Goal: Transaction & Acquisition: Purchase product/service

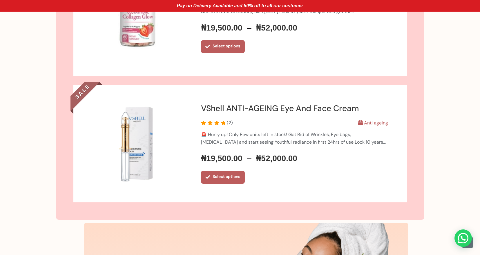
scroll to position [361, 0]
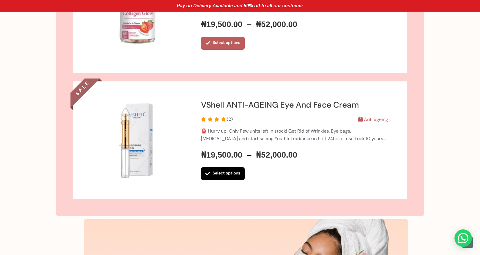
click at [214, 174] on link "Select options" at bounding box center [223, 173] width 44 height 13
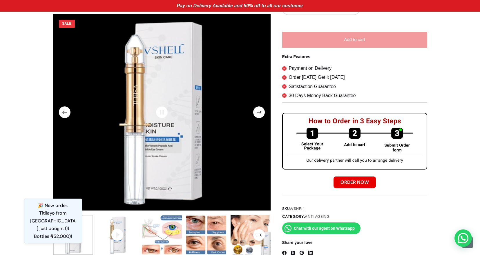
scroll to position [318, 0]
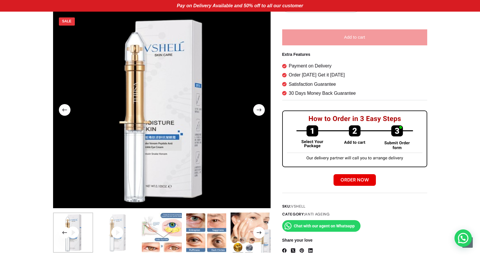
click at [110, 222] on span at bounding box center [118, 232] width 40 height 40
click at [263, 235] on span at bounding box center [259, 232] width 12 height 12
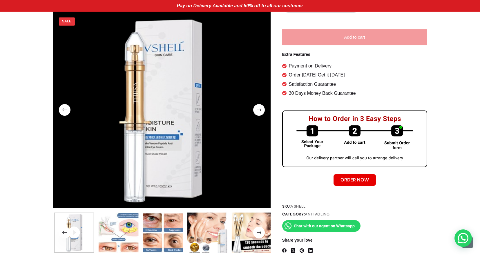
click at [263, 235] on span at bounding box center [259, 232] width 12 height 12
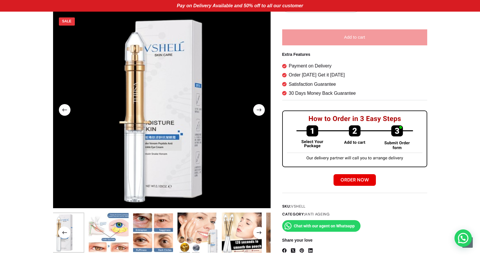
click at [263, 235] on span at bounding box center [259, 232] width 12 height 12
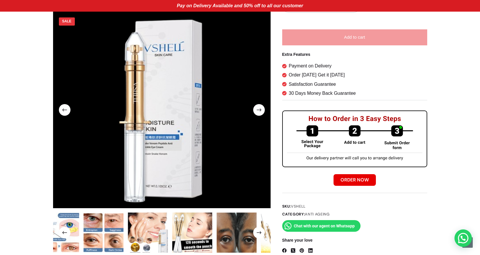
click at [263, 235] on span at bounding box center [259, 232] width 12 height 12
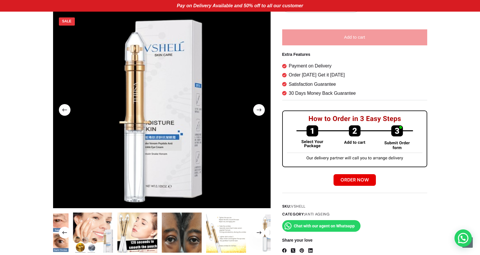
click at [263, 235] on span at bounding box center [259, 232] width 12 height 12
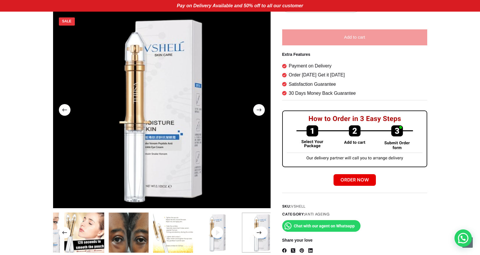
click at [263, 235] on span at bounding box center [259, 232] width 12 height 12
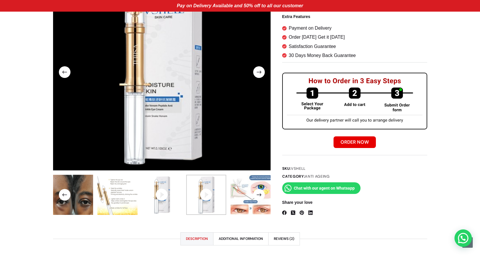
scroll to position [356, 0]
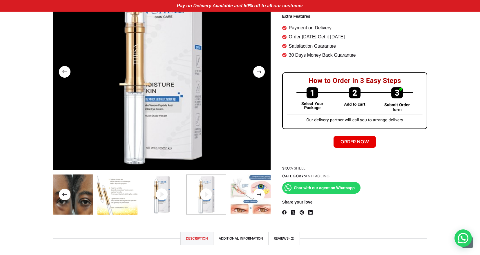
click at [262, 73] on span at bounding box center [259, 72] width 12 height 12
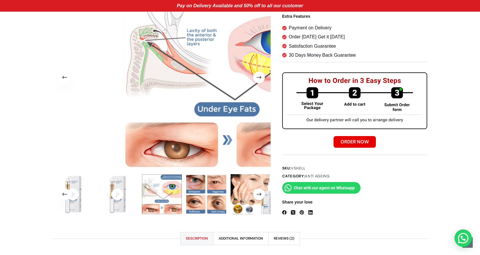
click at [262, 78] on span at bounding box center [259, 77] width 12 height 12
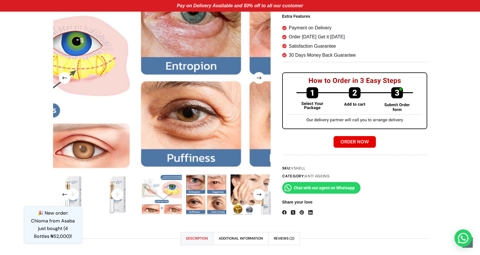
click at [259, 80] on span at bounding box center [259, 78] width 12 height 12
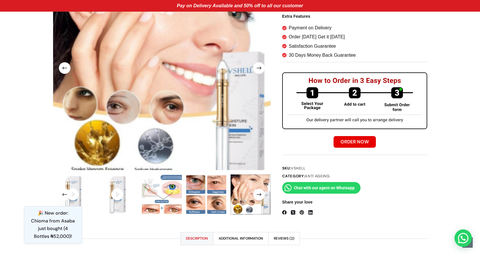
click at [257, 71] on span at bounding box center [259, 68] width 12 height 12
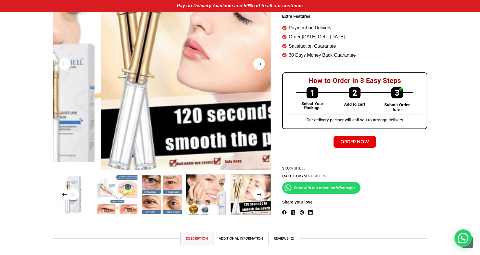
click at [262, 62] on span at bounding box center [259, 64] width 12 height 12
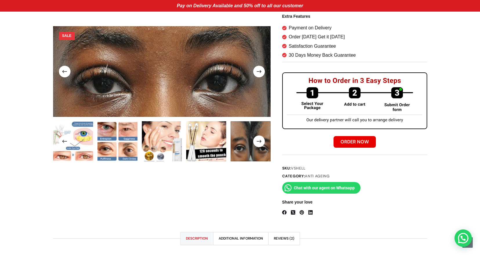
click at [262, 62] on img at bounding box center [273, 48] width 464 height 194
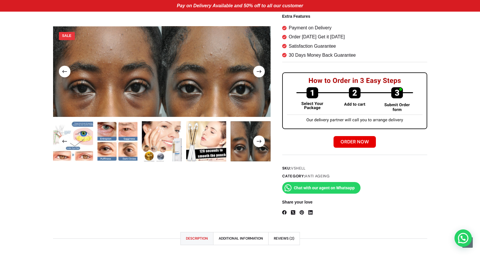
click at [261, 68] on span at bounding box center [259, 72] width 12 height 12
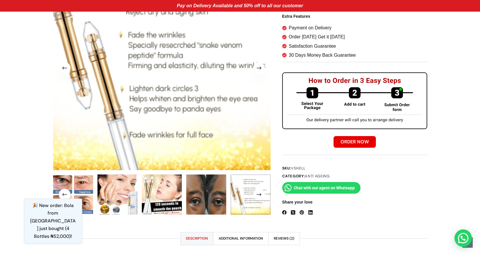
click at [259, 73] on img at bounding box center [162, 68] width 218 height 204
click at [260, 69] on span at bounding box center [259, 68] width 12 height 12
